Goal: Navigation & Orientation: Find specific page/section

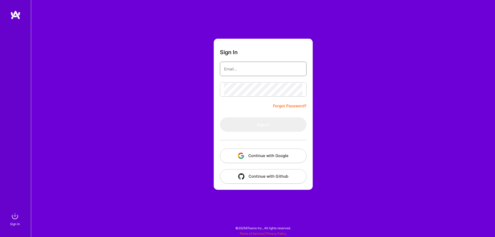
type input "[EMAIL_ADDRESS][DOMAIN_NAME]"
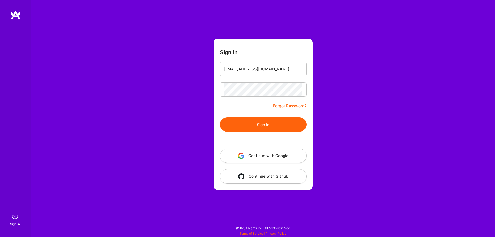
click at [236, 133] on div at bounding box center [263, 140] width 87 height 17
click at [239, 125] on button "Sign In" at bounding box center [263, 124] width 87 height 14
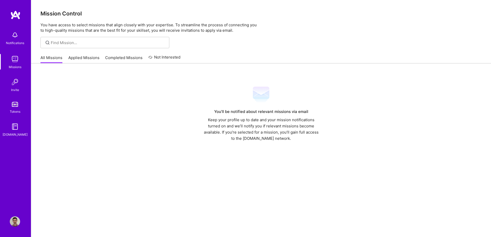
click at [73, 87] on div "You’ll be notified about relevant missions via email Keep your profile up to da…" at bounding box center [260, 113] width 441 height 55
